Goal: Check status: Check status

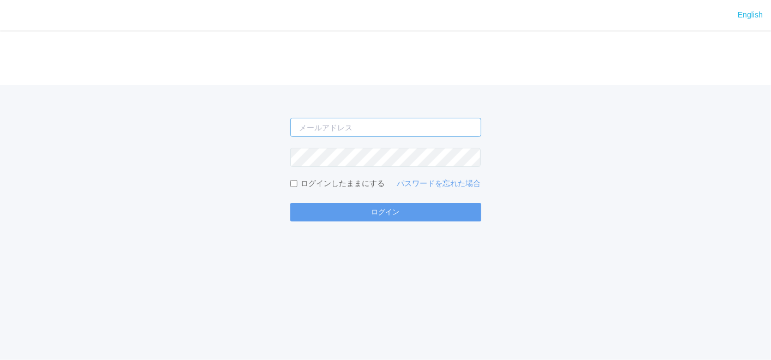
click at [334, 131] on input "email" at bounding box center [385, 127] width 191 height 19
type input "[EMAIL_ADDRESS][DOMAIN_NAME]"
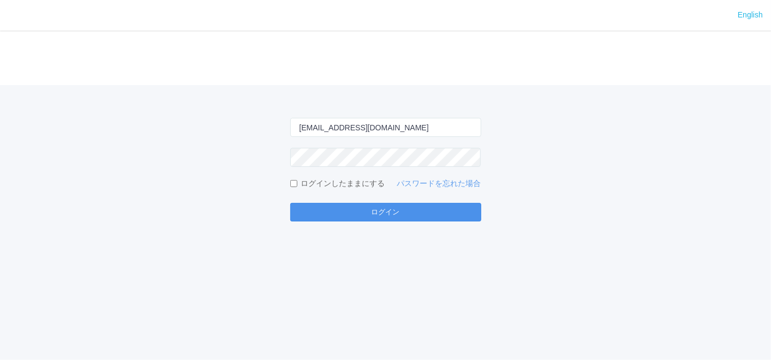
click at [400, 210] on button "ログイン" at bounding box center [385, 212] width 191 height 19
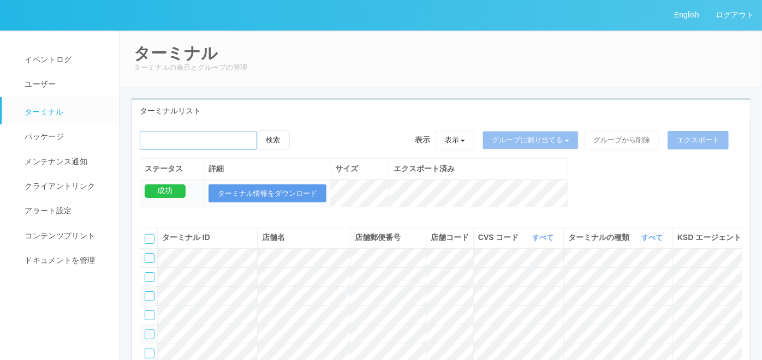
click at [195, 143] on input "emailSearch" at bounding box center [198, 140] width 117 height 19
paste input "371694"
type input "371694"
click at [274, 144] on button "検索" at bounding box center [273, 140] width 33 height 20
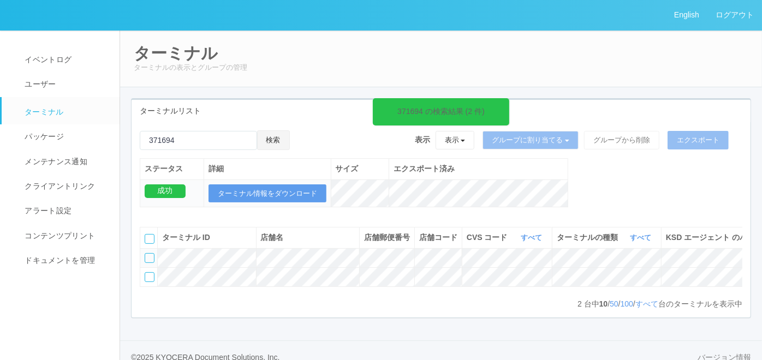
scroll to position [0, 202]
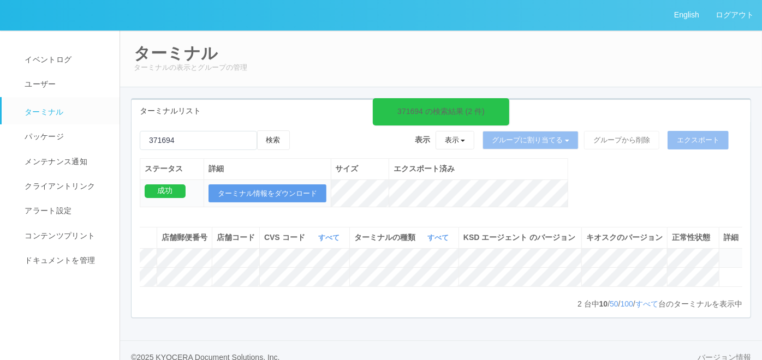
click at [723, 253] on icon at bounding box center [723, 253] width 0 height 0
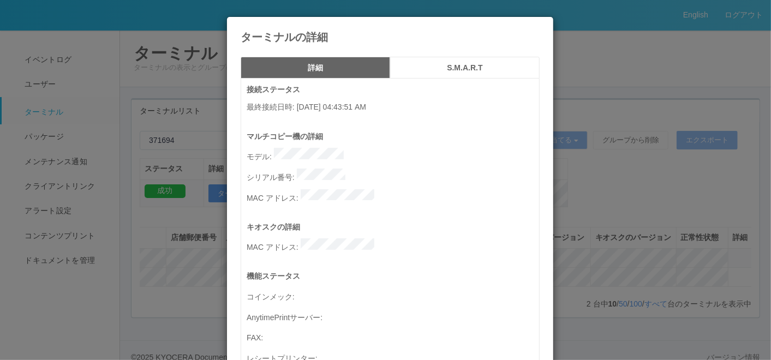
click at [540, 25] on icon at bounding box center [540, 25] width 0 height 0
